Goal: Book appointment/travel/reservation

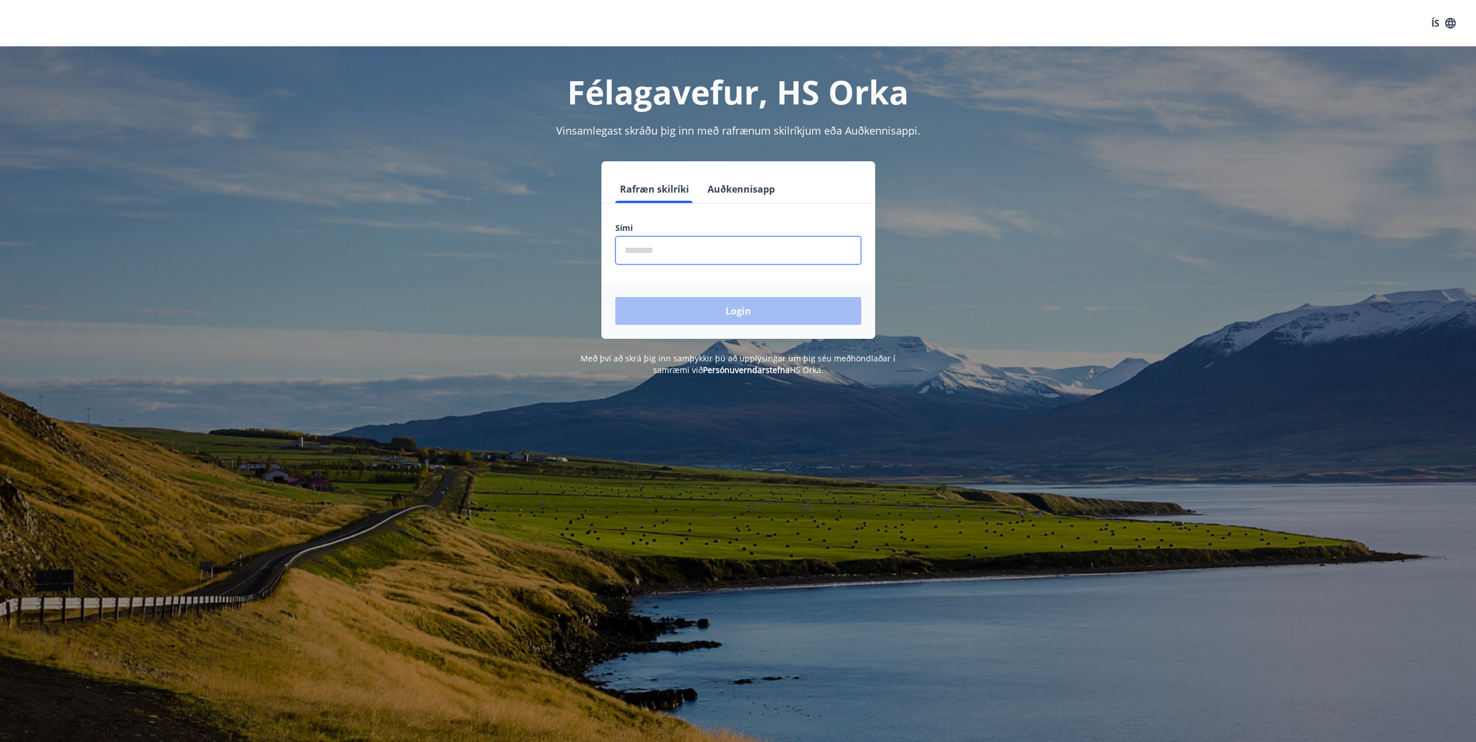
click at [694, 260] on input "phone" at bounding box center [738, 250] width 246 height 28
type input "********"
click at [615, 297] on button "Login" at bounding box center [738, 311] width 246 height 28
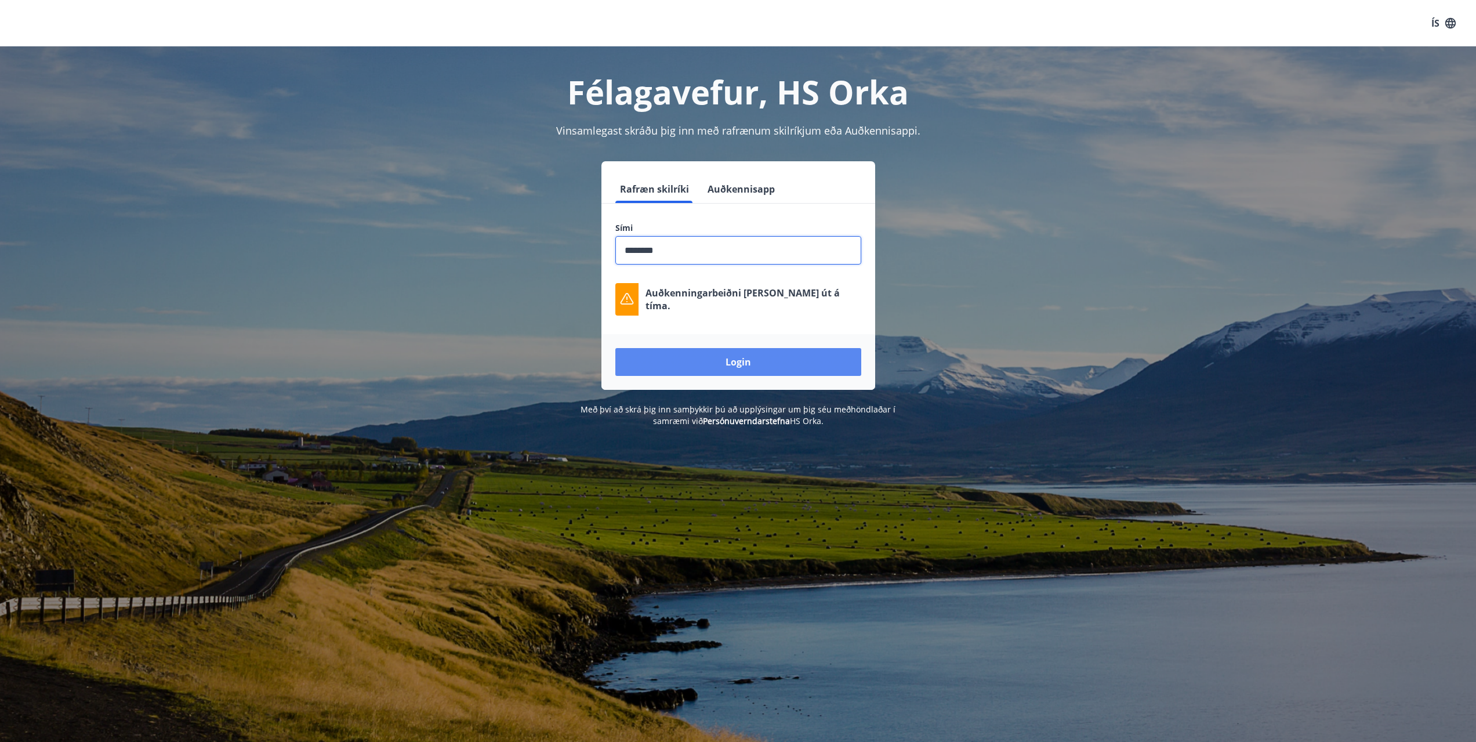
click at [751, 366] on button "Login" at bounding box center [738, 362] width 246 height 28
click at [766, 358] on button "Login" at bounding box center [738, 362] width 246 height 28
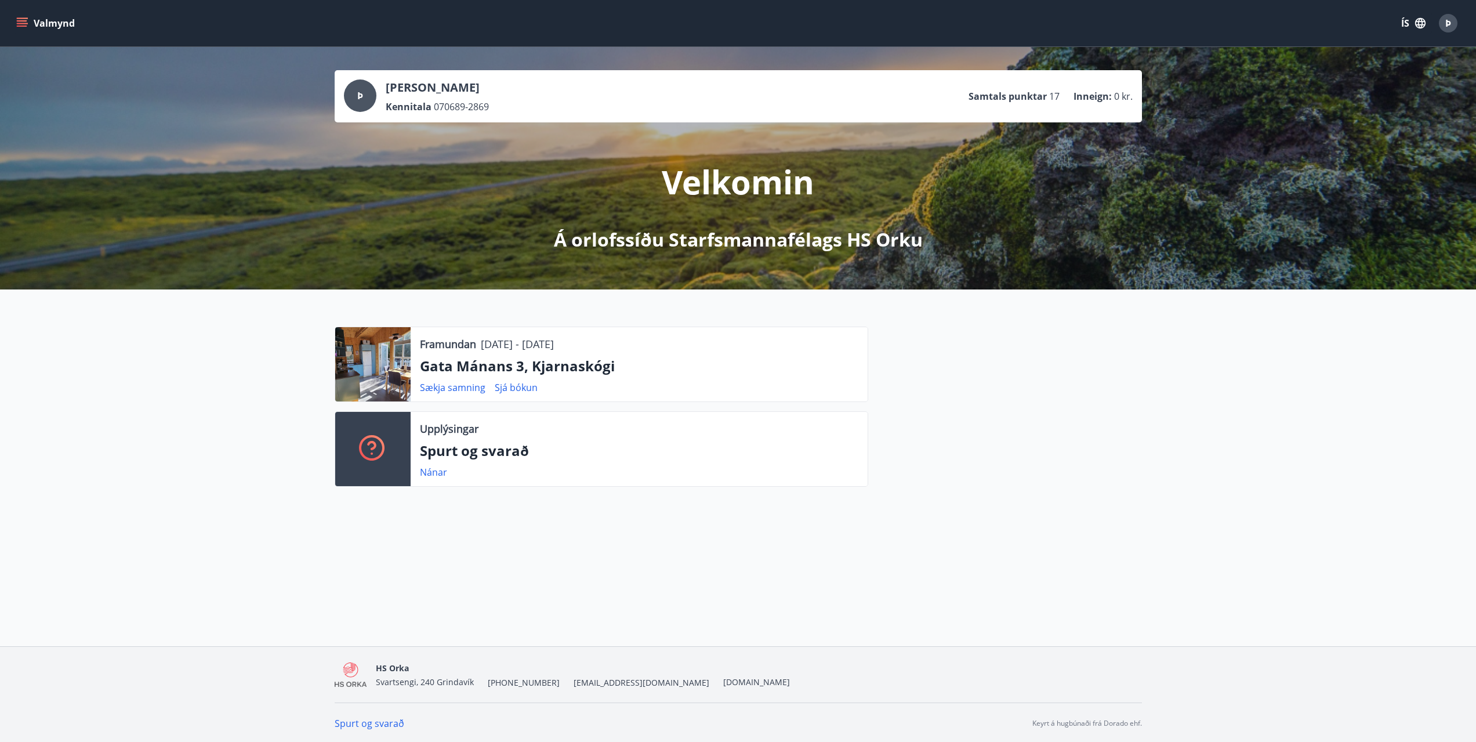
click at [17, 21] on icon "menu" at bounding box center [22, 20] width 10 height 1
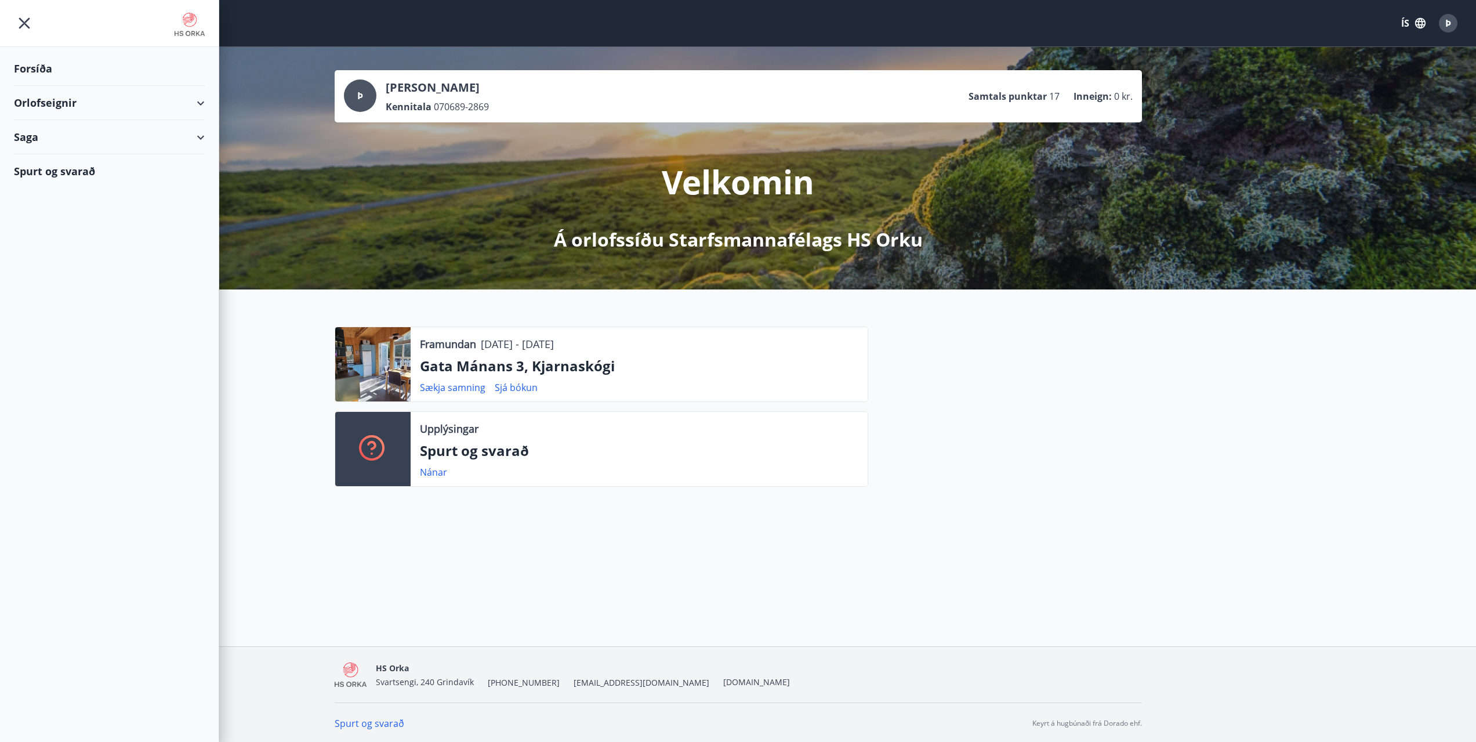
click at [205, 100] on icon at bounding box center [201, 103] width 14 height 14
click at [52, 157] on div "Bókunardagatal" at bounding box center [109, 156] width 172 height 24
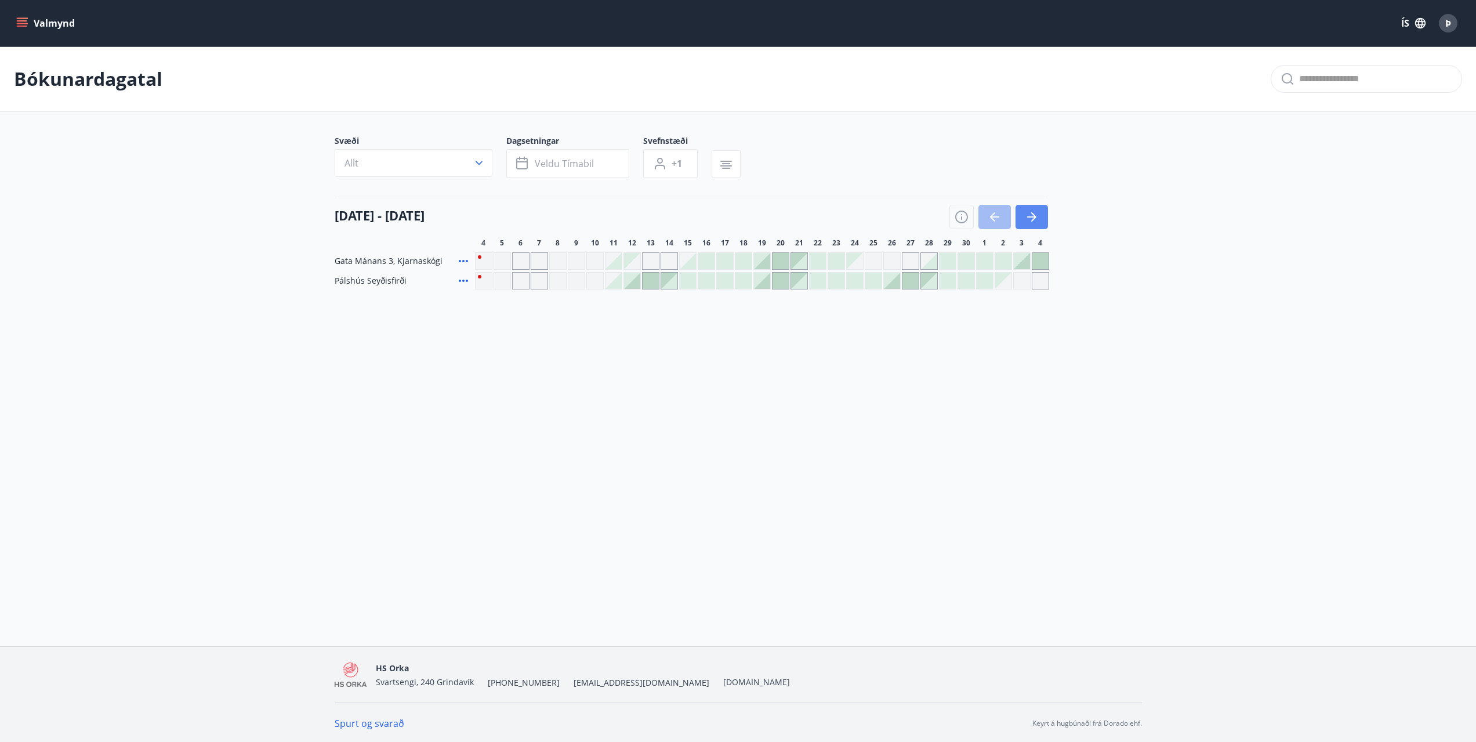
click at [1038, 219] on icon "button" at bounding box center [1032, 217] width 14 height 14
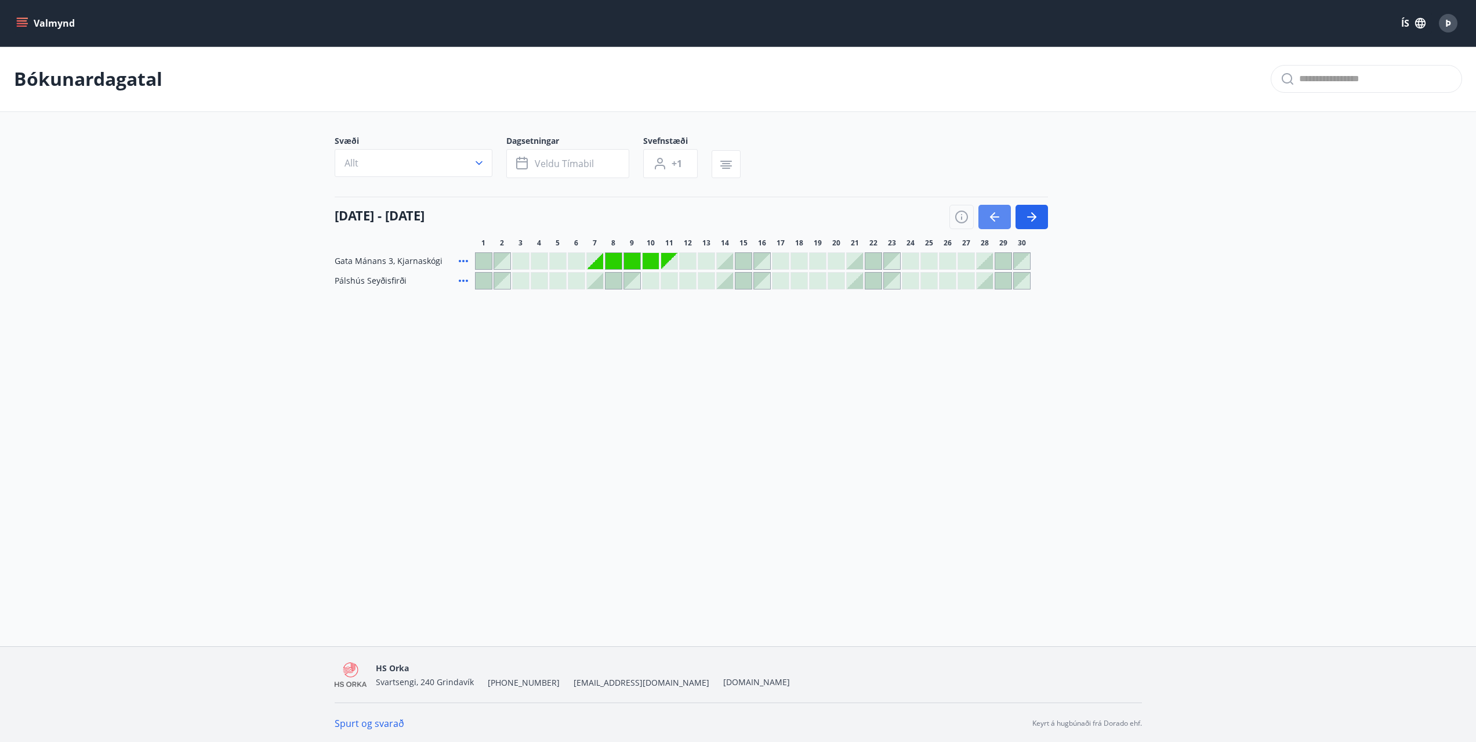
click at [1001, 223] on button "button" at bounding box center [994, 217] width 32 height 24
